Goal: Task Accomplishment & Management: Use online tool/utility

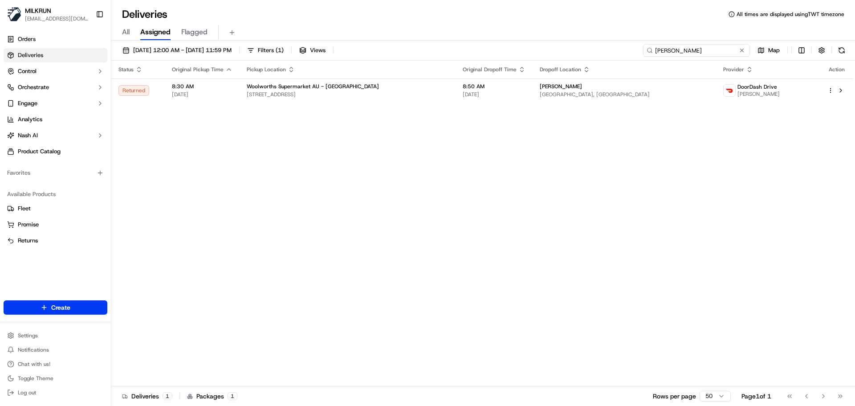
click at [703, 46] on input "Sushma Talwar" at bounding box center [696, 50] width 107 height 12
paste input "[PERSON_NAME]"
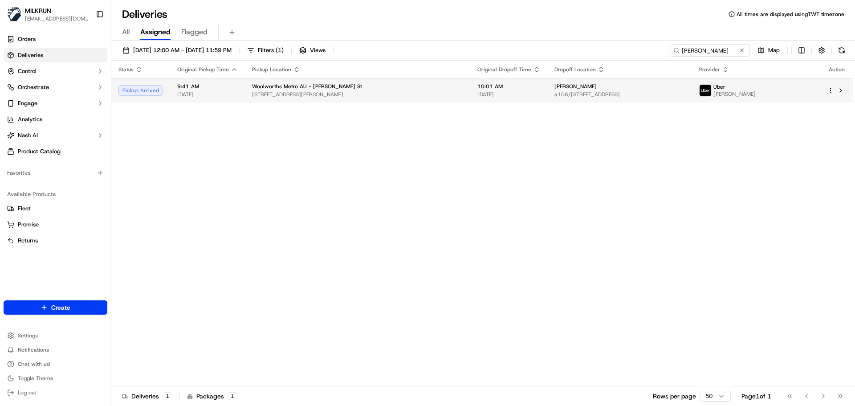
click at [299, 87] on span "Woolworths Metro AU - Carter St" at bounding box center [307, 86] width 110 height 7
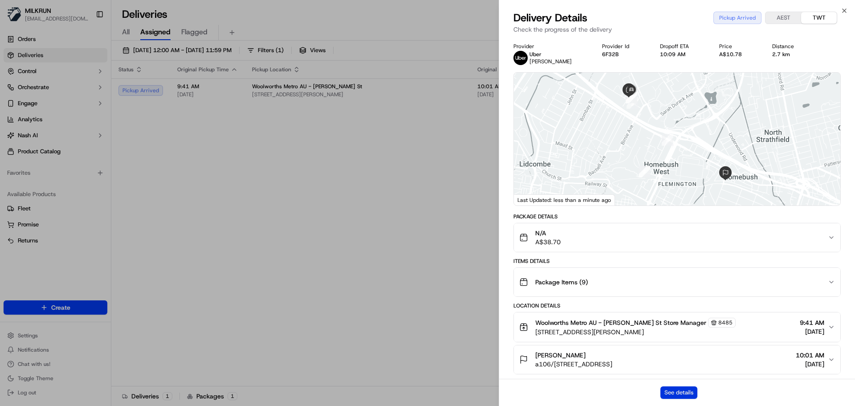
click at [665, 395] on button "See details" at bounding box center [678, 392] width 37 height 12
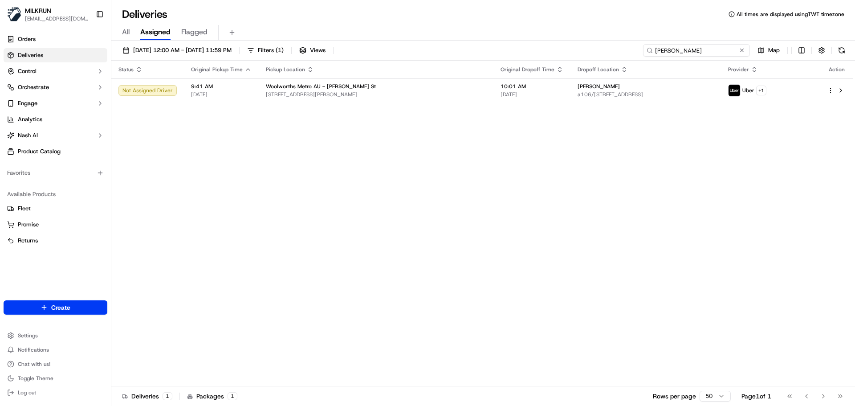
click at [701, 52] on input "[PERSON_NAME]" at bounding box center [696, 50] width 107 height 12
paste input "Karen Clark"
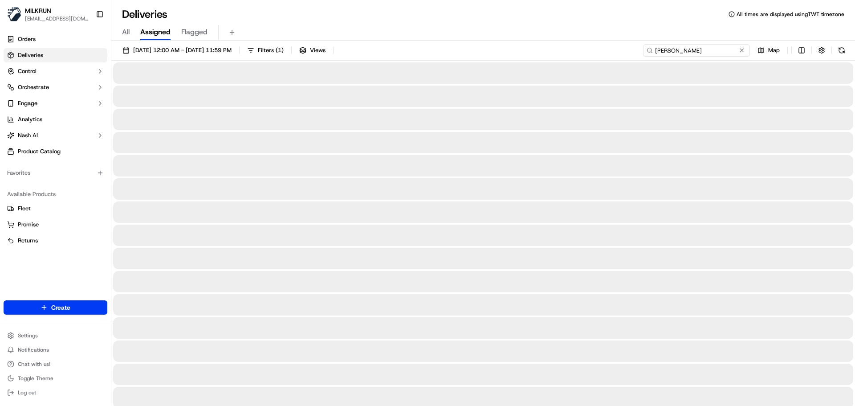
click at [658, 50] on input "Karen Clark" at bounding box center [696, 50] width 107 height 12
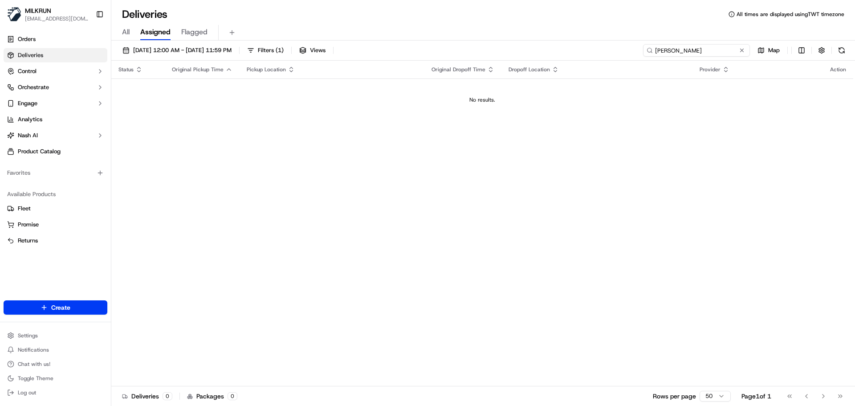
type input "Karen Clark"
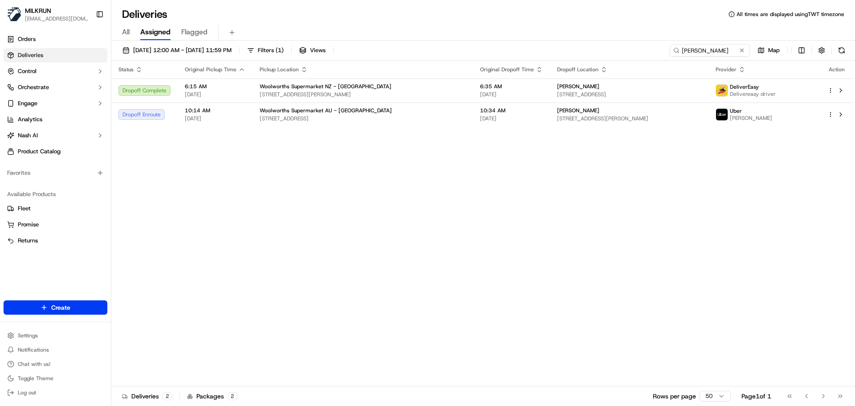
click at [214, 238] on div "Status Original Pickup Time Pickup Location Original Dropoff Time Dropoff Locat…" at bounding box center [482, 223] width 742 height 325
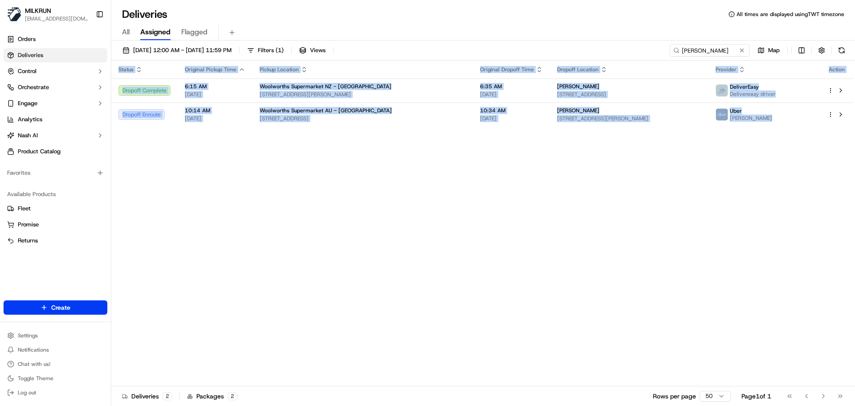
click at [214, 238] on div "Status Original Pickup Time Pickup Location Original Dropoff Time Dropoff Locat…" at bounding box center [482, 223] width 742 height 325
click at [370, 252] on div "Status Original Pickup Time Pickup Location Original Dropoff Time Dropoff Locat…" at bounding box center [482, 223] width 742 height 325
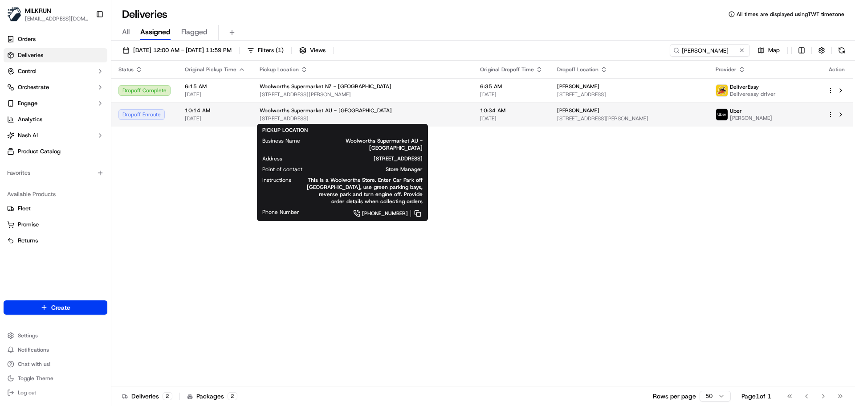
click at [343, 115] on span "1-9 N Rocks Rd, North Rocks, NSW 2151, AU" at bounding box center [363, 118] width 206 height 7
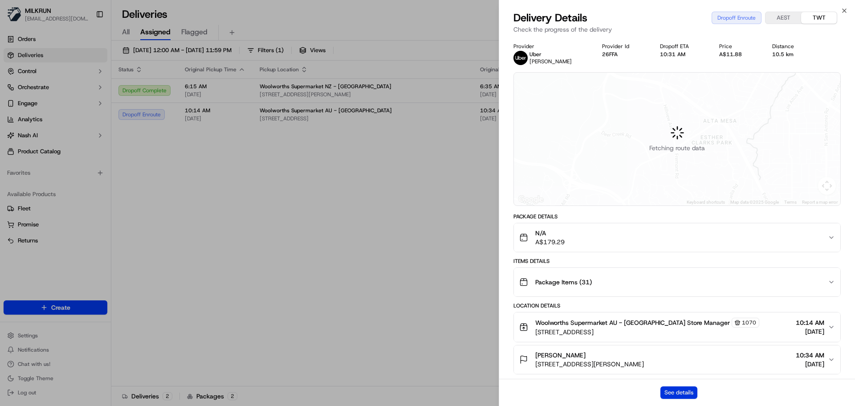
click at [682, 393] on button "See details" at bounding box center [678, 392] width 37 height 12
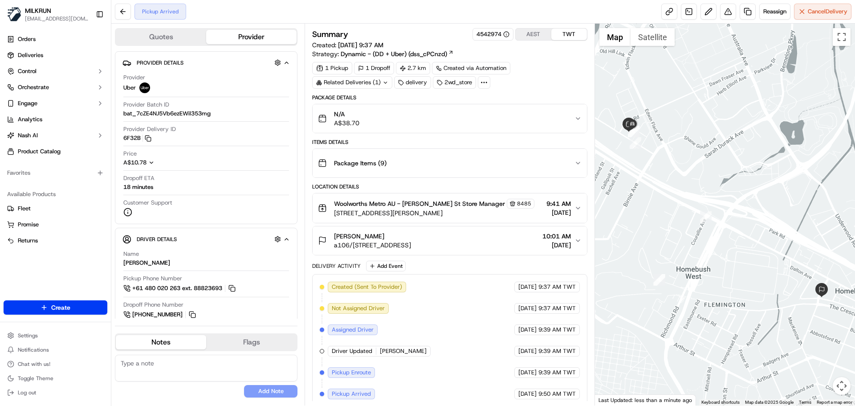
click at [439, 305] on div "Created (Sent To Provider) Uber [DATE] 9:37 AM TWT Not Assigned Driver Uber [DA…" at bounding box center [450, 340] width 260 height 118
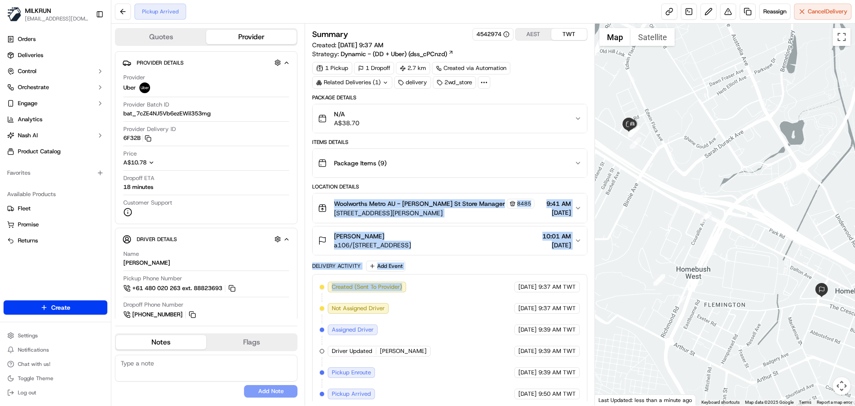
drag, startPoint x: 439, startPoint y: 305, endPoint x: 517, endPoint y: 321, distance: 80.4
click at [463, 191] on div "Package Details N/A A$38.70 Items Details Package Items ( 9 ) Location Details …" at bounding box center [449, 250] width 275 height 313
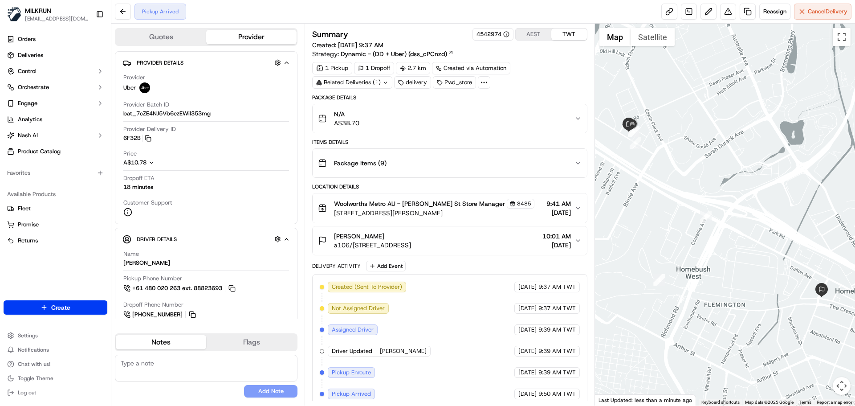
click at [496, 350] on div "Created (Sent To Provider) Uber [DATE] 9:37 AM TWT Not Assigned Driver Uber [DA…" at bounding box center [450, 340] width 260 height 118
drag, startPoint x: 496, startPoint y: 350, endPoint x: 589, endPoint y: 412, distance: 112.4
click at [589, 405] on html "MILKRUN [EMAIL_ADDRESS][DOMAIN_NAME] Toggle Sidebar Orders Deliveries Control O…" at bounding box center [427, 203] width 855 height 406
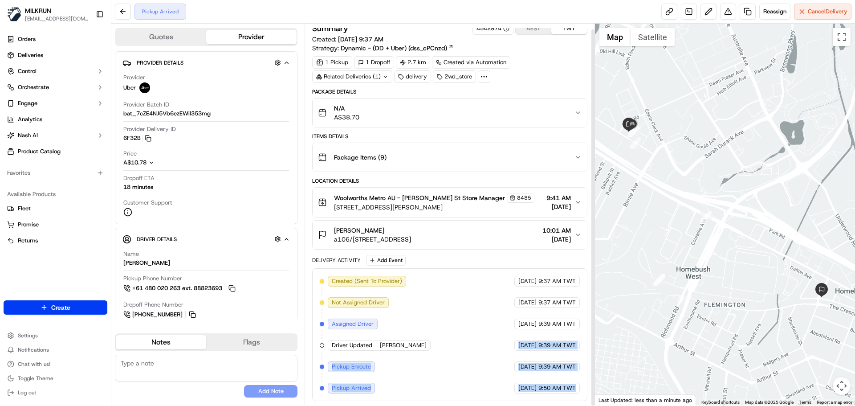
click at [575, 390] on span "9:50 AM TWT" at bounding box center [556, 388] width 37 height 8
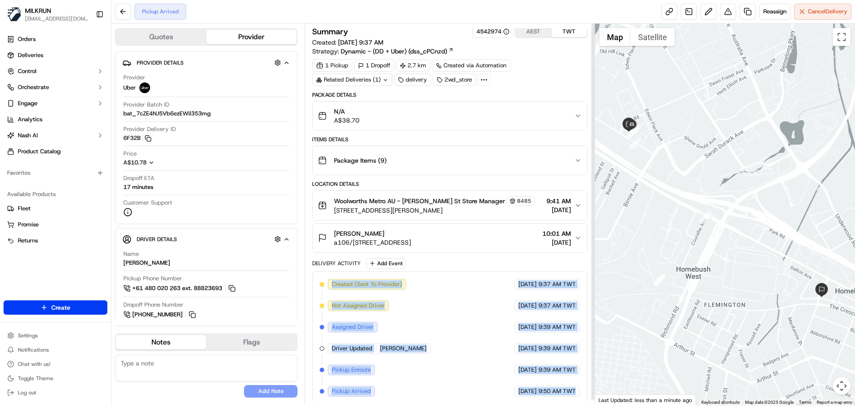
scroll to position [0, 0]
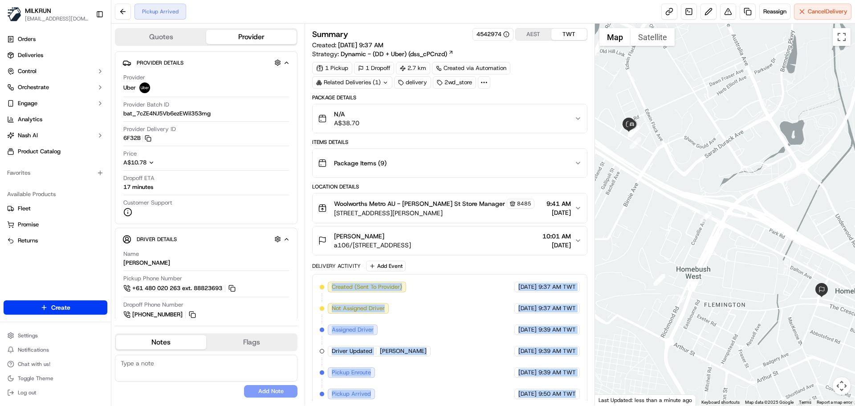
drag, startPoint x: 575, startPoint y: 390, endPoint x: 349, endPoint y: 279, distance: 251.7
click at [349, 279] on div "Created (Sent To Provider) Uber [DATE] 9:37 AM TWT Not Assigned Driver Uber [DA…" at bounding box center [449, 340] width 275 height 133
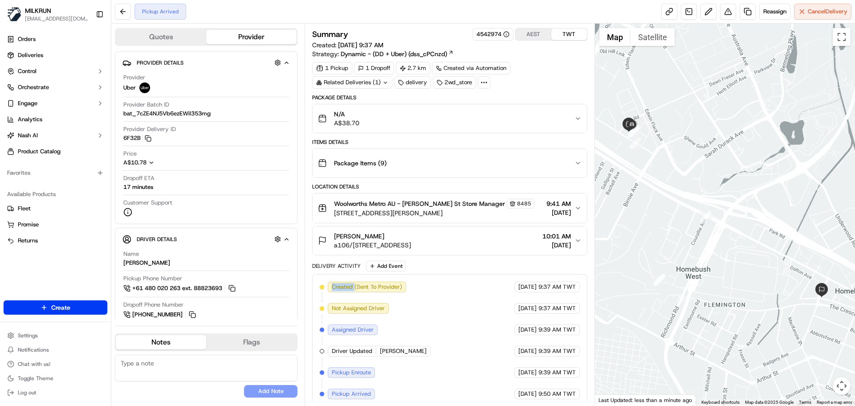
click at [349, 279] on div "Created (Sent To Provider) Uber [DATE] 9:37 AM TWT Not Assigned Driver Uber [DA…" at bounding box center [449, 340] width 275 height 133
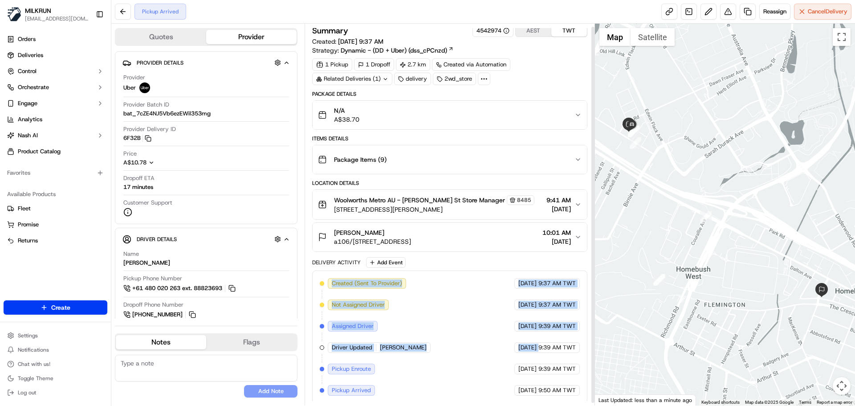
scroll to position [6, 0]
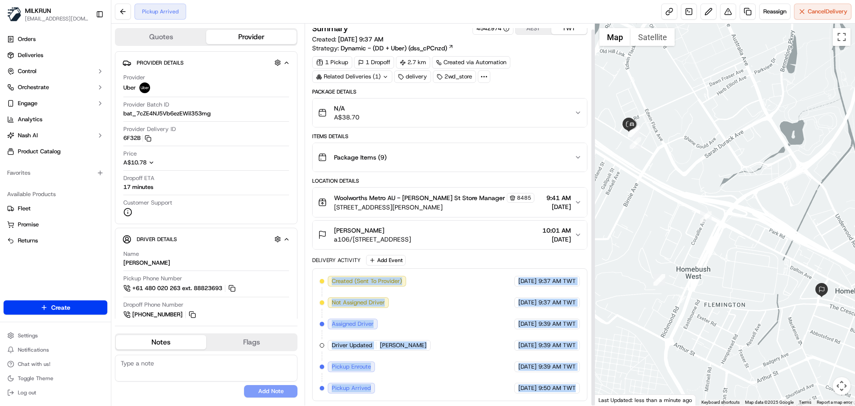
drag, startPoint x: 349, startPoint y: 279, endPoint x: 561, endPoint y: 382, distance: 235.0
click at [561, 382] on div "Created (Sent To Provider) Uber [DATE] 9:37 AM TWT Not Assigned Driver Uber [DA…" at bounding box center [449, 334] width 275 height 133
click at [561, 384] on span "9:50 AM TWT" at bounding box center [556, 388] width 37 height 8
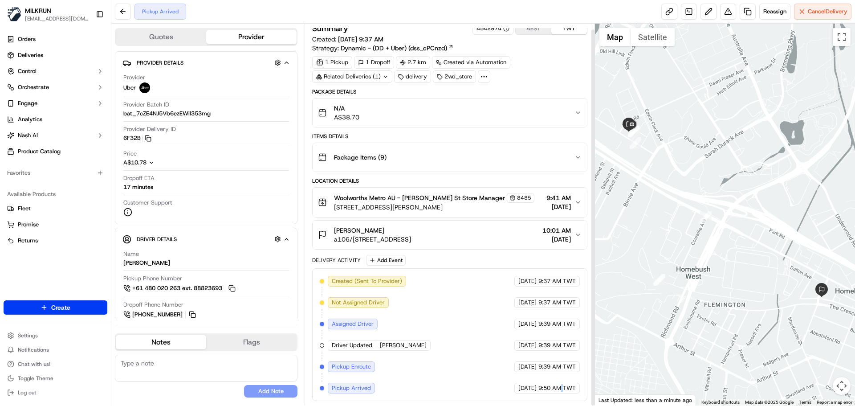
click at [561, 384] on span "9:50 AM TWT" at bounding box center [556, 388] width 37 height 8
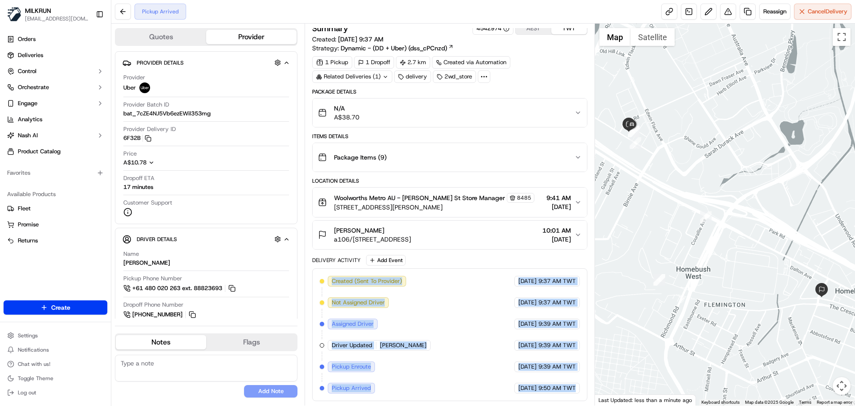
drag, startPoint x: 561, startPoint y: 384, endPoint x: 334, endPoint y: 266, distance: 255.5
click at [334, 266] on div "Delivery Activity Add Event Created (Sent To Provider) Uber [DATE] 9:37 AM TWT …" at bounding box center [449, 328] width 275 height 146
click at [333, 265] on div "Delivery Activity Add Event Created (Sent To Provider) Uber [DATE] 9:37 AM TWT …" at bounding box center [449, 328] width 275 height 146
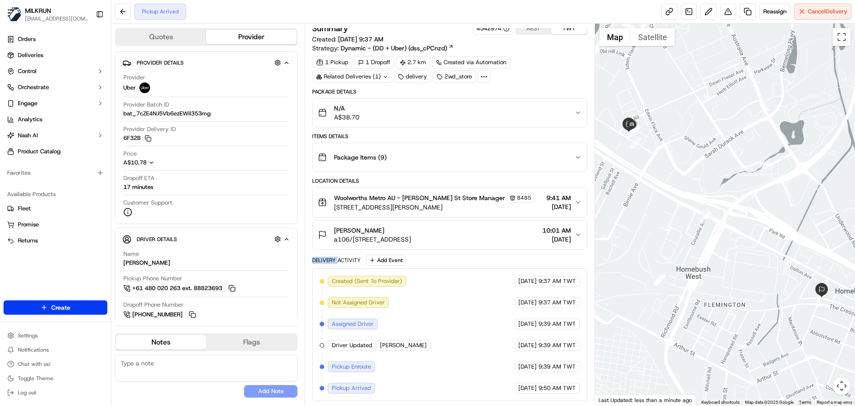
click at [333, 265] on div "Delivery Activity Add Event Created (Sent To Provider) Uber [DATE] 9:37 AM TWT …" at bounding box center [449, 328] width 275 height 146
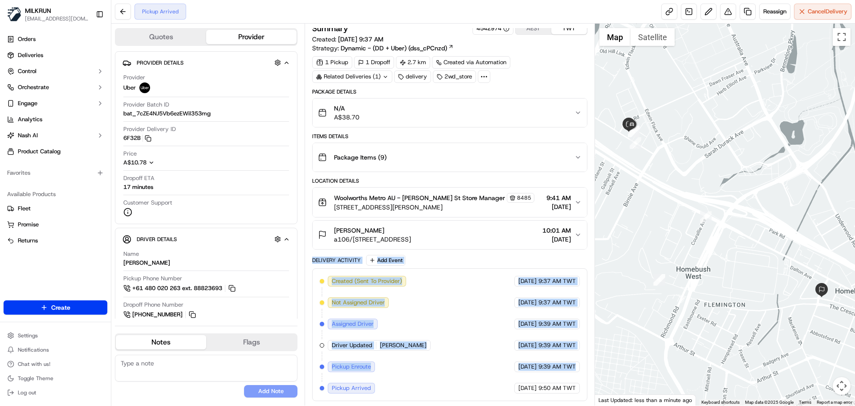
drag, startPoint x: 333, startPoint y: 265, endPoint x: 556, endPoint y: 364, distance: 243.6
click at [549, 363] on div "Delivery Activity Add Event Created (Sent To Provider) Uber [DATE] 9:37 AM TWT …" at bounding box center [449, 328] width 275 height 146
click at [536, 357] on div "Created (Sent To Provider) Uber [DATE] 9:37 AM TWT Not Assigned Driver Uber [DA…" at bounding box center [450, 335] width 260 height 118
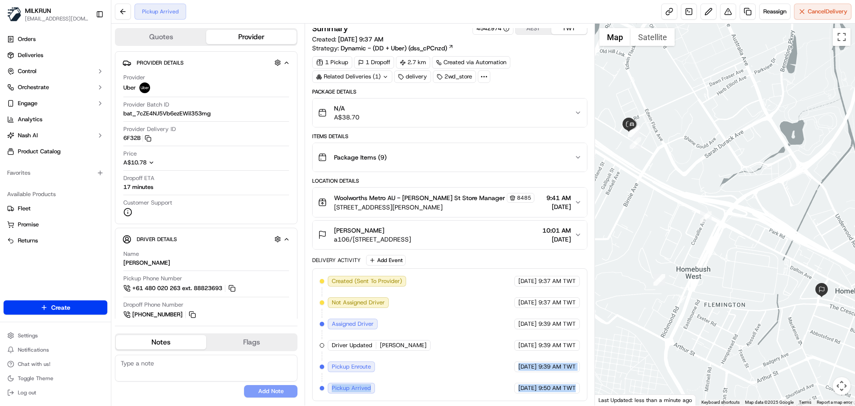
drag, startPoint x: 536, startPoint y: 357, endPoint x: 576, endPoint y: 387, distance: 49.7
click at [574, 386] on div "Created (Sent To Provider) Uber [DATE] 9:37 AM TWT Not Assigned Driver Uber [DA…" at bounding box center [450, 335] width 260 height 118
click at [575, 387] on span "9:50 AM TWT" at bounding box center [556, 388] width 37 height 8
click at [484, 348] on div "Created (Sent To Provider) Uber [DATE] 9:37 AM TWT Not Assigned Driver Uber [DA…" at bounding box center [450, 335] width 260 height 118
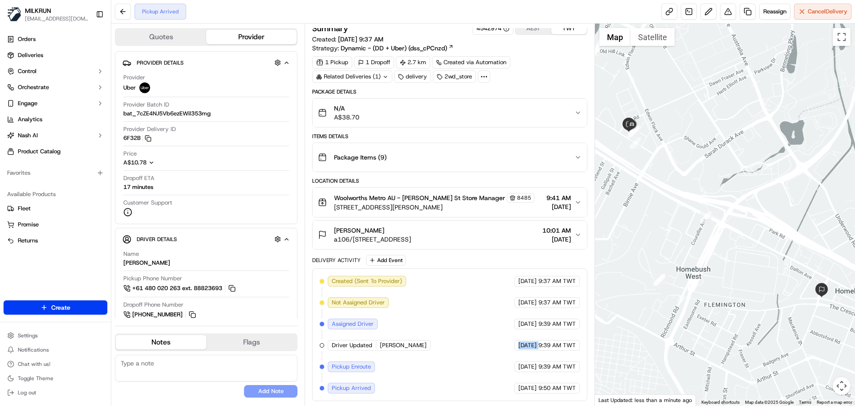
drag, startPoint x: 483, startPoint y: 348, endPoint x: 516, endPoint y: 377, distance: 43.2
click at [512, 373] on div "Created (Sent To Provider) Uber [DATE] 9:37 AM TWT Not Assigned Driver Uber [DA…" at bounding box center [450, 335] width 260 height 118
click at [545, 393] on div "[DATE] 9:50 AM TWT" at bounding box center [546, 387] width 65 height 11
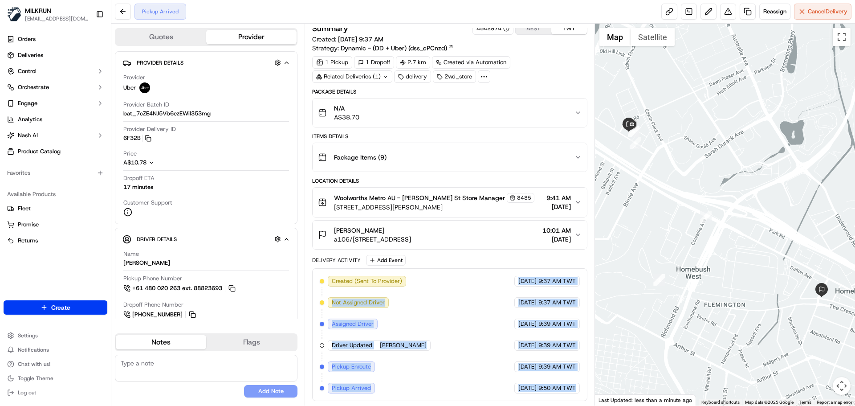
drag, startPoint x: 545, startPoint y: 393, endPoint x: 504, endPoint y: 288, distance: 112.8
click at [490, 262] on div "Delivery Activity Add Event Created (Sent To Provider) Uber [DATE] 9:37 AM TWT …" at bounding box center [449, 328] width 275 height 146
click at [552, 379] on div "Created (Sent To Provider) Uber [DATE] 9:37 AM TWT Not Assigned Driver Uber [DA…" at bounding box center [450, 335] width 260 height 118
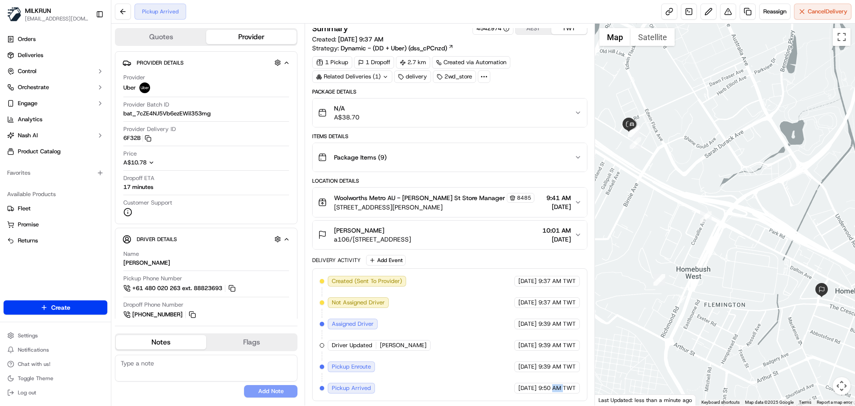
click at [552, 379] on div "Created (Sent To Provider) Uber [DATE] 9:37 AM TWT Not Assigned Driver Uber [DA…" at bounding box center [450, 335] width 260 height 118
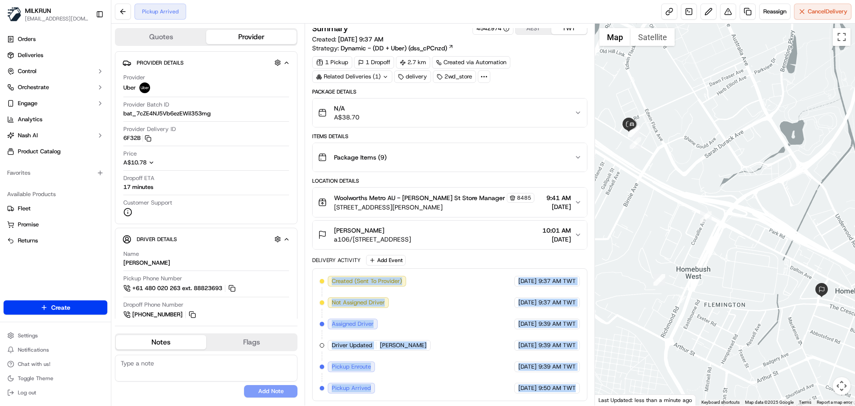
drag, startPoint x: 552, startPoint y: 379, endPoint x: 414, endPoint y: 279, distance: 170.2
click at [416, 279] on div "Created (Sent To Provider) Uber [DATE] 9:37 AM TWT Not Assigned Driver Uber [DA…" at bounding box center [450, 335] width 260 height 118
click at [409, 288] on div "Created (Sent To Provider) Uber [DATE] 9:37 AM TWT Not Assigned Driver Uber [DA…" at bounding box center [450, 335] width 260 height 118
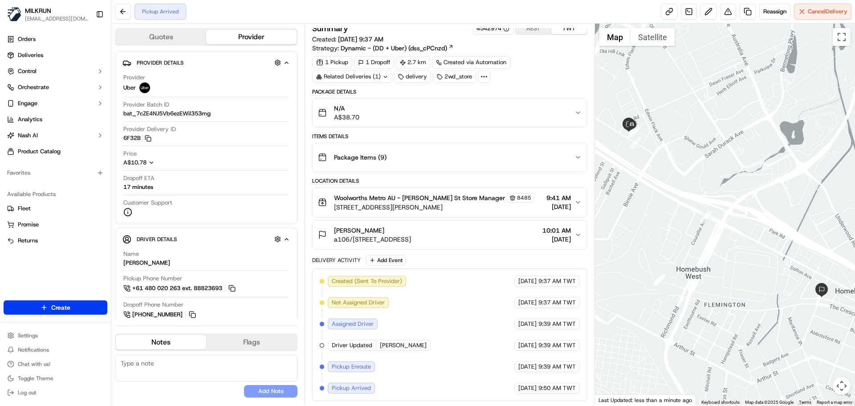
click at [409, 288] on div "Created (Sent To Provider) Uber [DATE] 9:37 AM TWT Not Assigned Driver Uber [DA…" at bounding box center [450, 335] width 260 height 118
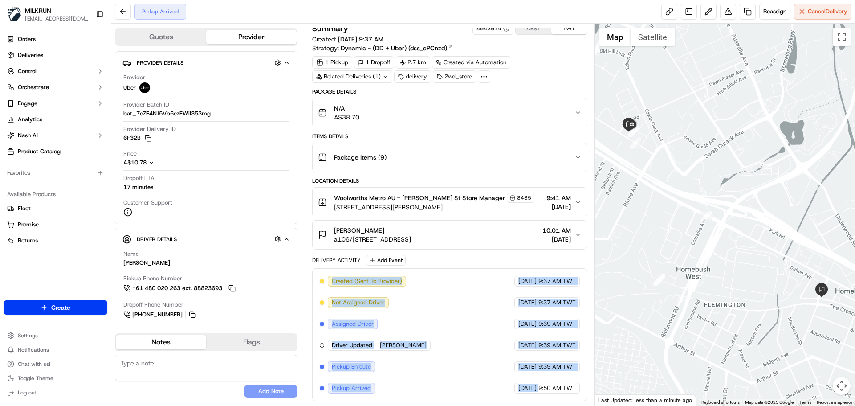
drag, startPoint x: 409, startPoint y: 288, endPoint x: 566, endPoint y: 410, distance: 199.3
click at [566, 405] on html "MILKRUN [EMAIL_ADDRESS][DOMAIN_NAME] Toggle Sidebar Orders Deliveries Control O…" at bounding box center [427, 203] width 855 height 406
click at [568, 399] on div "Created (Sent To Provider) Uber [DATE] 9:37 AM TWT Not Assigned Driver Uber [DA…" at bounding box center [449, 334] width 275 height 133
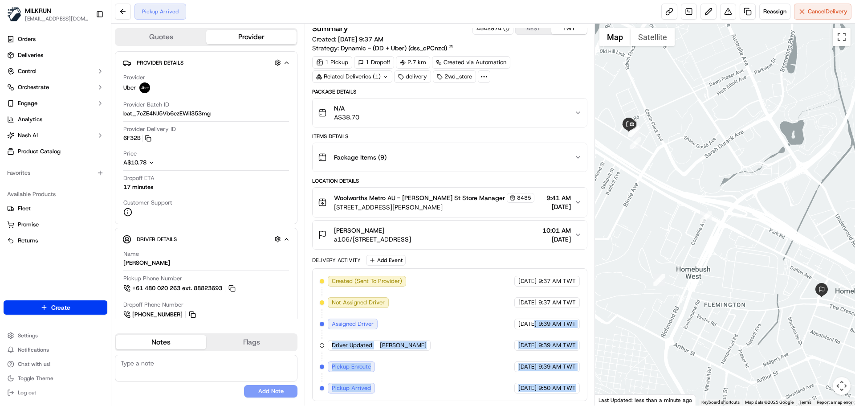
drag, startPoint x: 568, startPoint y: 399, endPoint x: 497, endPoint y: 299, distance: 122.3
click at [499, 304] on div "Created (Sent To Provider) Uber [DATE] 9:37 AM TWT Not Assigned Driver Uber [DA…" at bounding box center [449, 334] width 275 height 133
click at [518, 349] on span "[DATE]" at bounding box center [527, 345] width 18 height 8
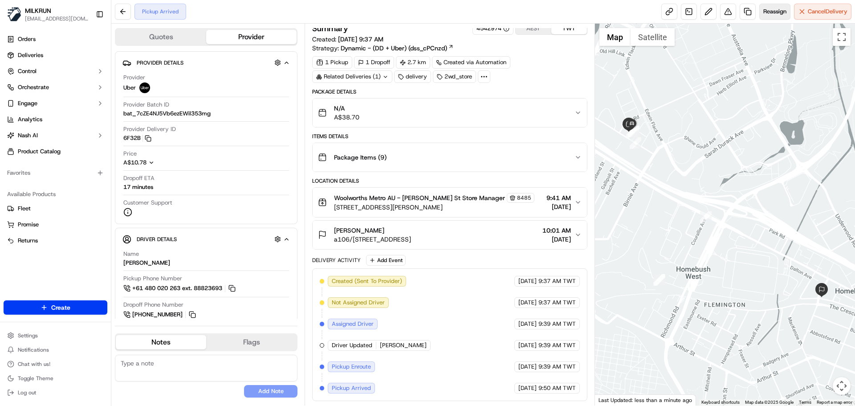
click at [769, 14] on span "Reassign" at bounding box center [774, 12] width 23 height 8
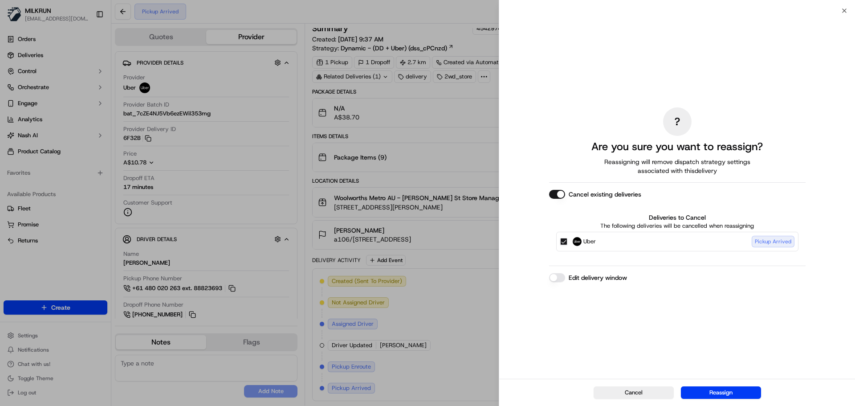
click at [558, 276] on button "Edit delivery window" at bounding box center [557, 277] width 16 height 9
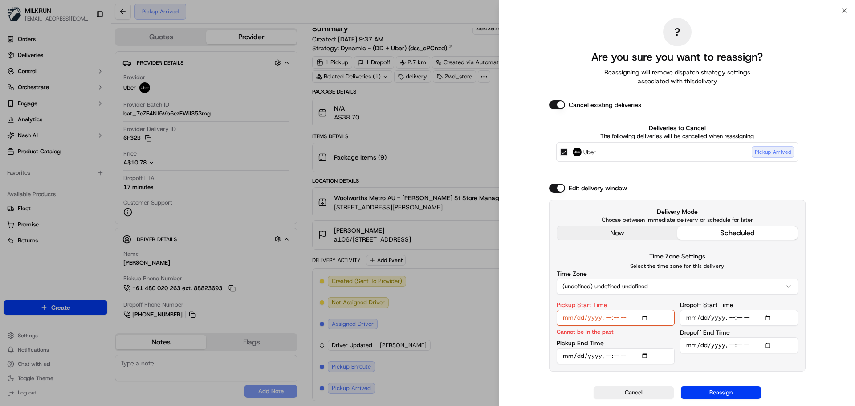
click at [673, 290] on button "(undefined) undefined undefined" at bounding box center [676, 286] width 241 height 16
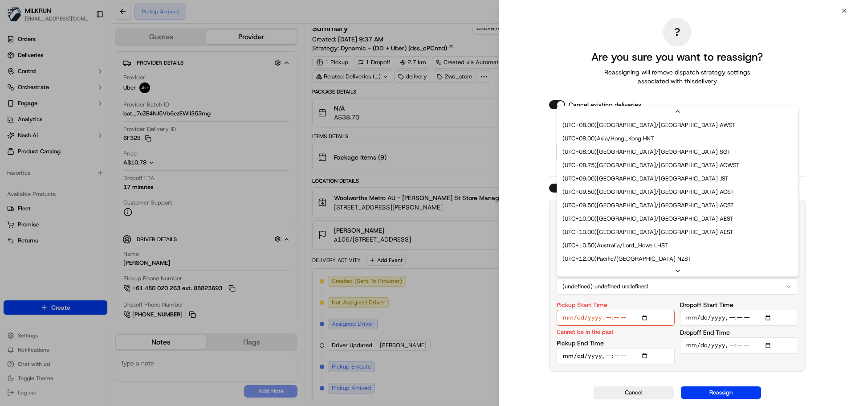
scroll to position [378, 0]
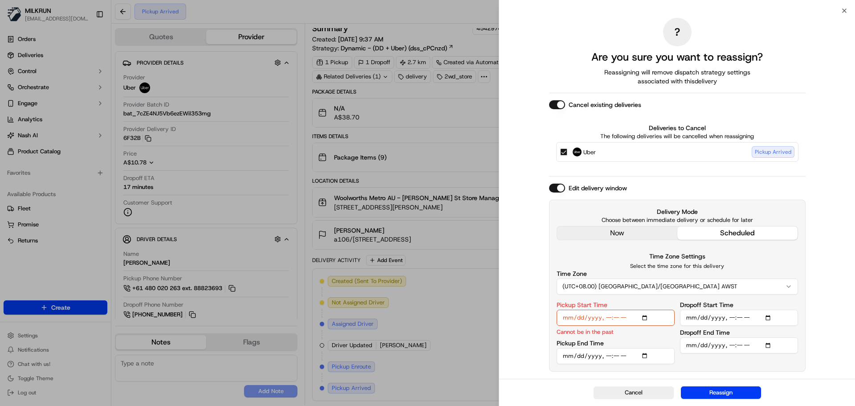
click at [644, 316] on input "Pickup Start Time" at bounding box center [615, 317] width 118 height 16
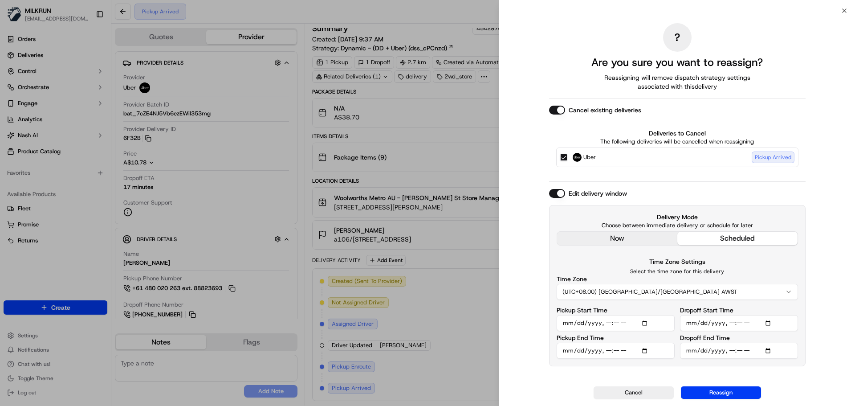
type input "[DATE]T10:45"
drag, startPoint x: 829, startPoint y: 325, endPoint x: 788, endPoint y: 325, distance: 41.0
click at [829, 325] on div "? Are you sure you want to reassign? Reassigning will remove dispatch strategy …" at bounding box center [677, 195] width 356 height 368
click at [771, 321] on input "Dropoff Start Time" at bounding box center [739, 323] width 118 height 16
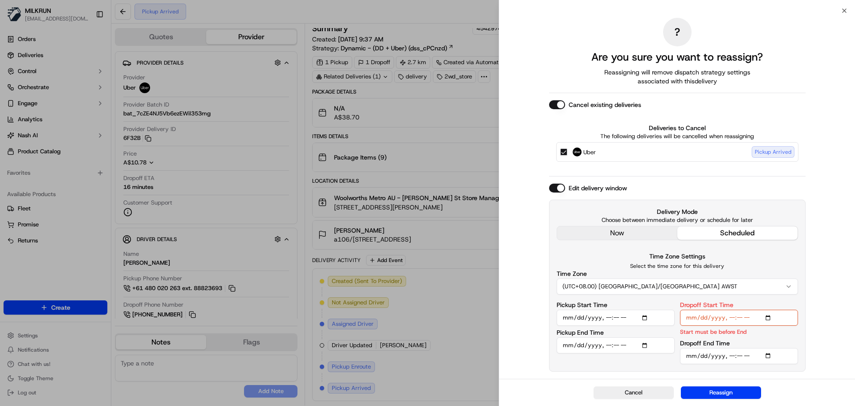
type input "[DATE]T11:20"
click at [843, 161] on div "? Are you sure you want to reassign? Reassigning will remove dispatch strategy …" at bounding box center [677, 195] width 356 height 368
click at [643, 346] on input "Pickup End Time" at bounding box center [615, 345] width 118 height 16
type input "[DATE]T10:50"
drag, startPoint x: 818, startPoint y: 298, endPoint x: 788, endPoint y: 341, distance: 51.5
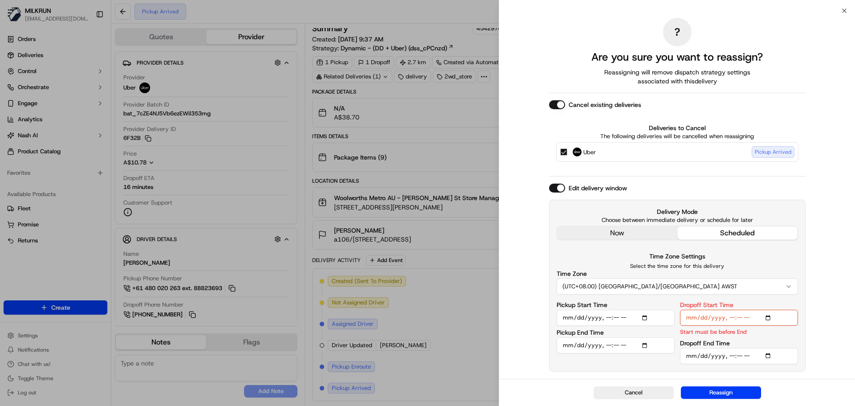
click at [818, 298] on div "? Are you sure you want to reassign? Reassigning will remove dispatch strategy …" at bounding box center [677, 195] width 356 height 368
click at [768, 354] on input "Dropoff End Time" at bounding box center [739, 356] width 118 height 16
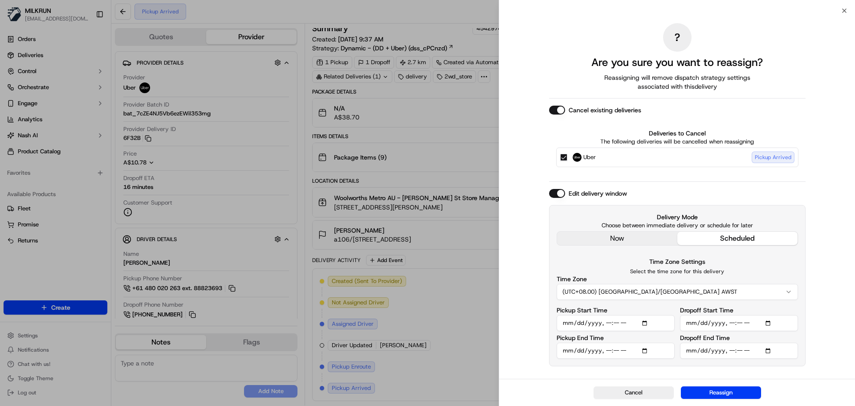
type input "[DATE]T11:30"
click at [843, 192] on div "? Are you sure you want to reassign? Reassigning will remove dispatch strategy …" at bounding box center [677, 195] width 356 height 368
click at [736, 388] on button "Reassign" at bounding box center [721, 392] width 80 height 12
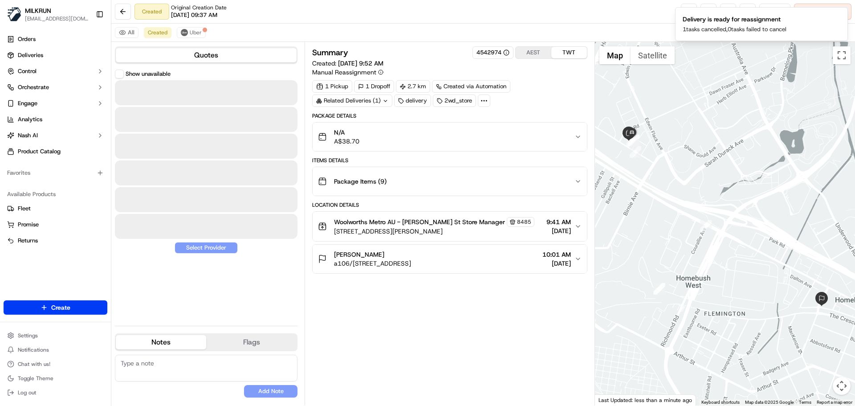
scroll to position [0, 0]
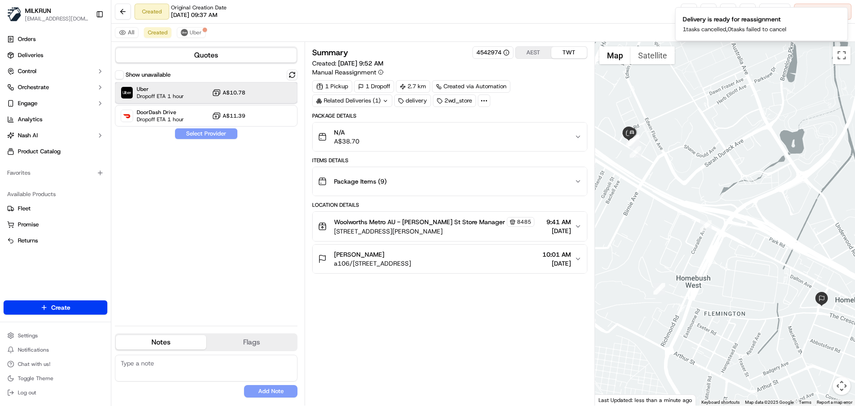
click at [170, 94] on span "Dropoff ETA 1 hour" at bounding box center [160, 96] width 47 height 7
click at [207, 135] on button "Assign Provider" at bounding box center [206, 133] width 63 height 11
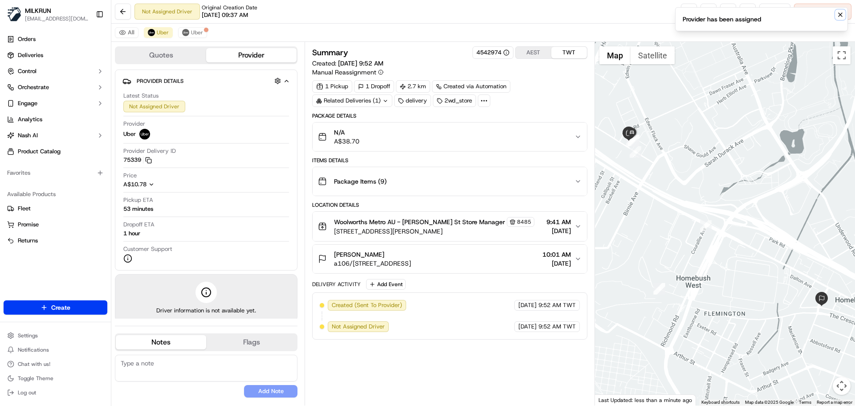
click at [842, 15] on icon "Notifications (F8)" at bounding box center [840, 14] width 7 height 7
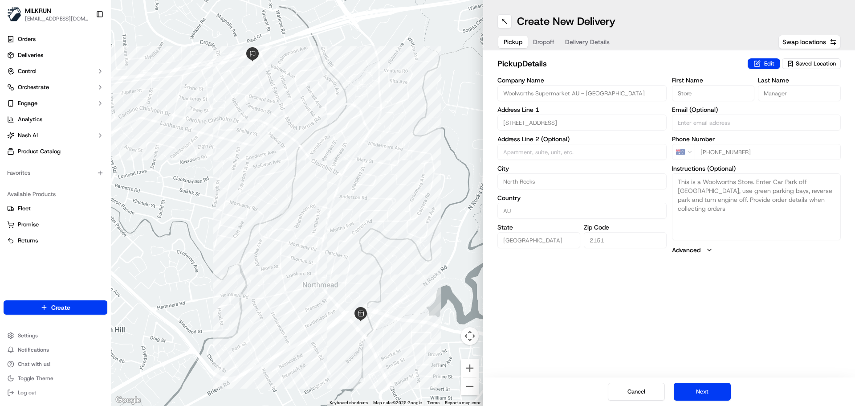
click at [594, 48] on div "Pickup Dropoff Delivery Details" at bounding box center [556, 42] width 118 height 16
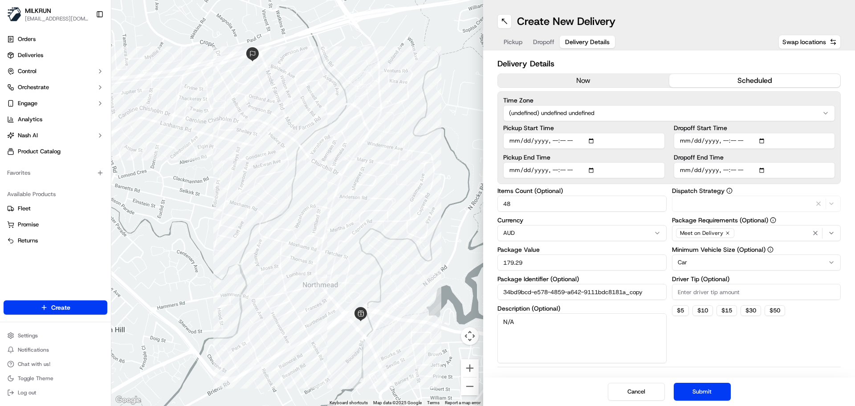
click at [592, 42] on span "Delivery Details" at bounding box center [587, 41] width 45 height 9
click at [593, 84] on button "now" at bounding box center [583, 80] width 171 height 13
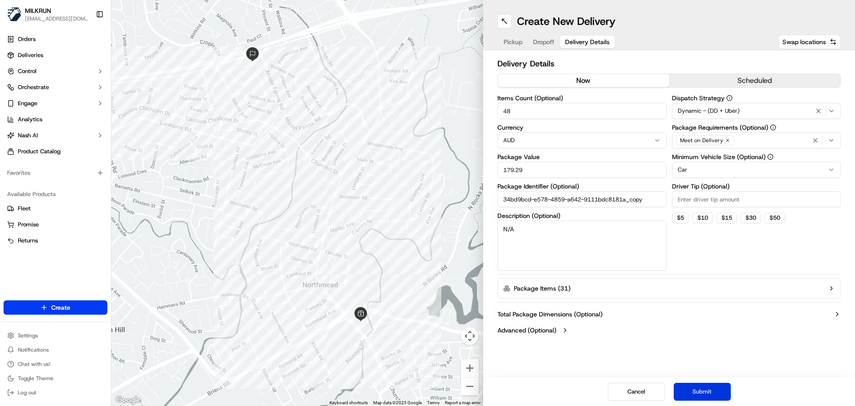
click at [701, 395] on button "Submit" at bounding box center [702, 391] width 57 height 18
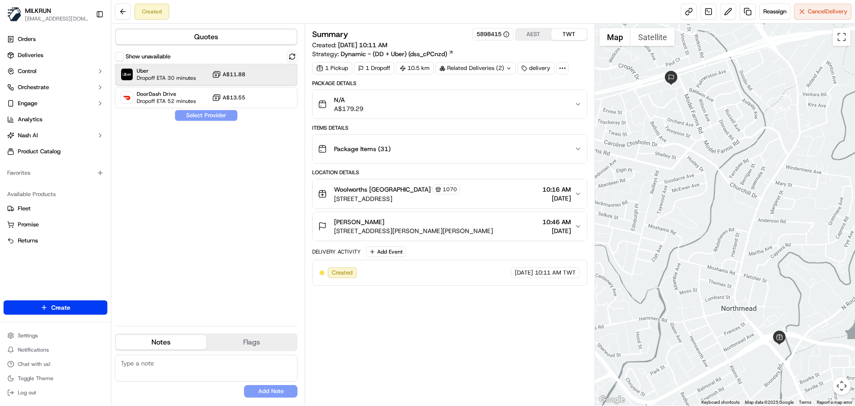
click at [180, 78] on span "Dropoff ETA 30 minutes" at bounding box center [166, 77] width 59 height 7
click at [202, 115] on button "Assign Provider" at bounding box center [206, 115] width 63 height 11
